Goal: Task Accomplishment & Management: Use online tool/utility

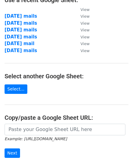
scroll to position [40, 0]
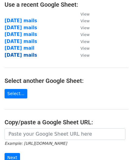
click at [19, 55] on strong "[DATE] mails" at bounding box center [21, 54] width 33 height 5
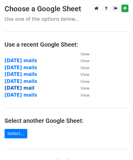
click at [20, 88] on strong "[DATE] mail" at bounding box center [20, 87] width 30 height 5
click at [11, 94] on strong "[DATE] mails" at bounding box center [21, 94] width 33 height 5
click at [17, 76] on strong "[DATE] mails" at bounding box center [21, 73] width 33 height 5
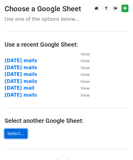
click at [15, 131] on link "Select..." at bounding box center [16, 133] width 23 height 9
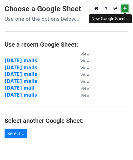
click at [125, 10] on icon at bounding box center [125, 8] width 3 height 4
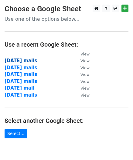
click at [25, 63] on strong "[DATE] mails" at bounding box center [21, 60] width 33 height 5
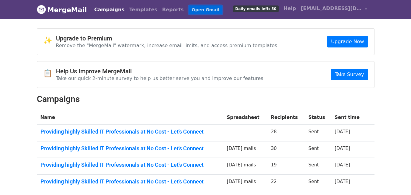
click at [189, 9] on link "Open Gmail" at bounding box center [206, 9] width 34 height 9
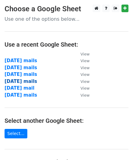
click at [21, 82] on strong "[DATE] mails" at bounding box center [21, 80] width 33 height 5
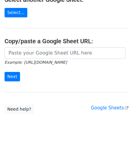
scroll to position [123, 0]
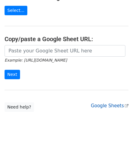
click at [112, 106] on link "Google Sheets" at bounding box center [110, 105] width 38 height 5
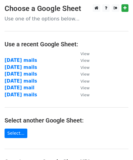
scroll to position [0, 0]
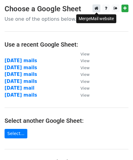
click at [98, 9] on icon at bounding box center [97, 8] width 4 height 4
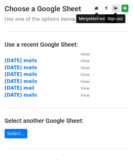
click at [115, 9] on icon at bounding box center [116, 8] width 4 height 4
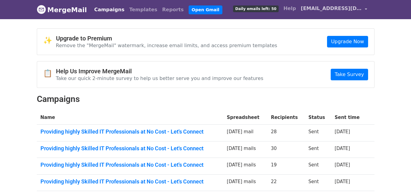
click at [365, 5] on link "[EMAIL_ADDRESS][DOMAIN_NAME]" at bounding box center [333, 9] width 71 height 14
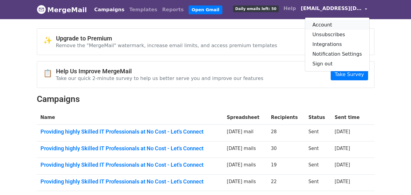
click at [343, 22] on link "Account" at bounding box center [337, 25] width 64 height 10
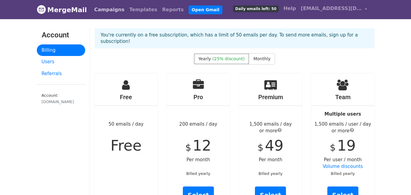
click at [105, 6] on link "Campaigns" at bounding box center [109, 10] width 35 height 12
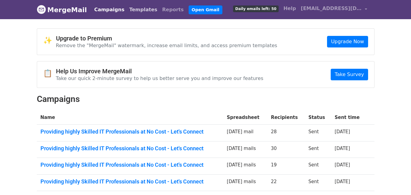
click at [142, 7] on link "Templates" at bounding box center [143, 10] width 33 height 12
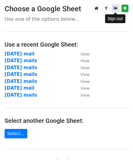
click at [116, 9] on icon at bounding box center [116, 8] width 4 height 4
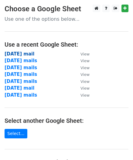
click at [13, 52] on strong "[DATE] mail" at bounding box center [20, 53] width 30 height 5
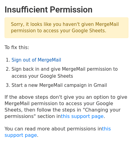
click at [41, 60] on link "Sign out of MergeMail" at bounding box center [37, 59] width 50 height 5
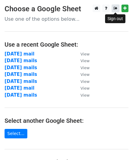
click at [117, 8] on icon at bounding box center [116, 8] width 4 height 4
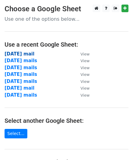
click at [27, 53] on strong "[DATE] mail" at bounding box center [20, 53] width 30 height 5
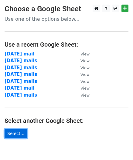
click at [18, 135] on link "Select..." at bounding box center [16, 133] width 23 height 9
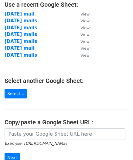
scroll to position [27, 0]
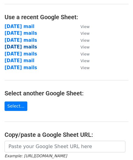
click at [17, 47] on strong "[DATE] mails" at bounding box center [21, 46] width 33 height 5
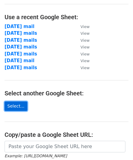
click at [13, 110] on link "Select..." at bounding box center [16, 105] width 23 height 9
